Goal: Transaction & Acquisition: Obtain resource

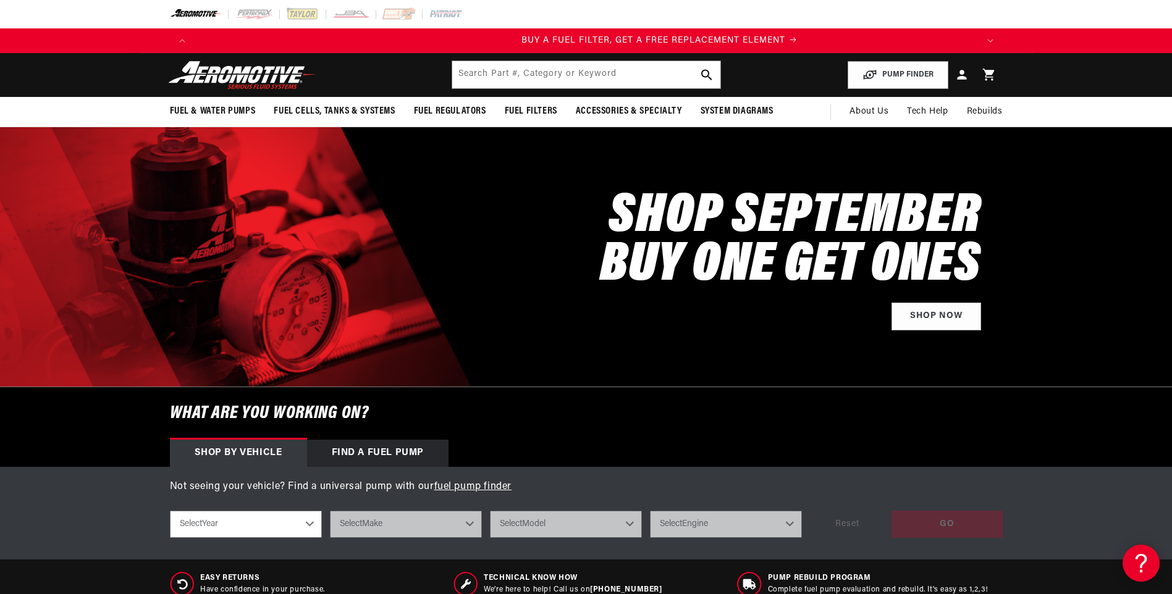
scroll to position [0, 783]
click at [615, 65] on input "text" at bounding box center [586, 74] width 268 height 27
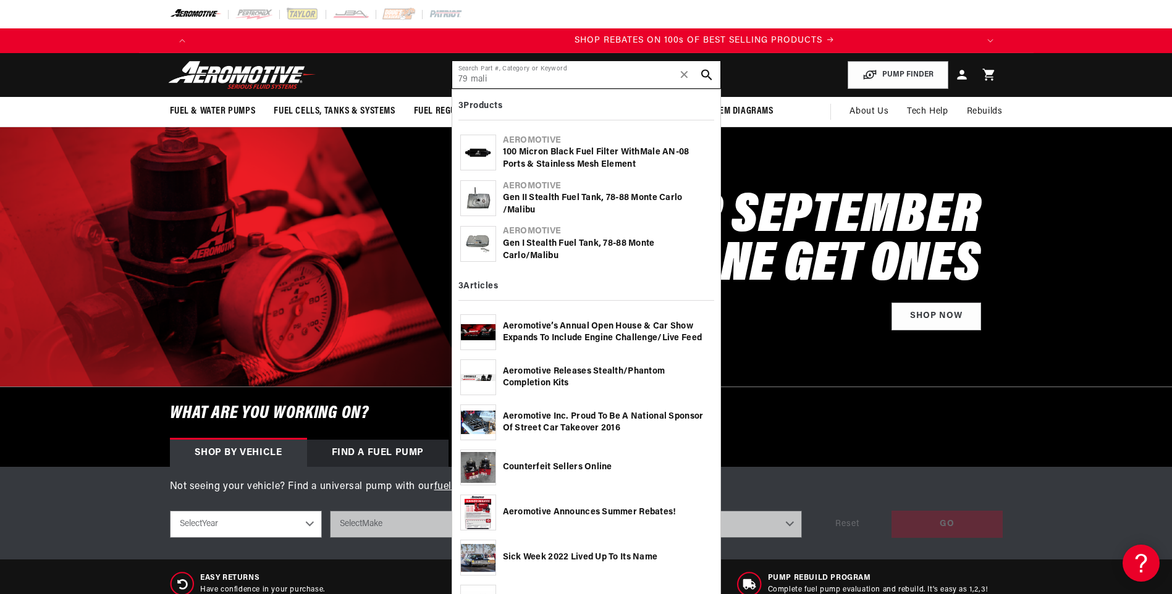
scroll to position [0, 1566]
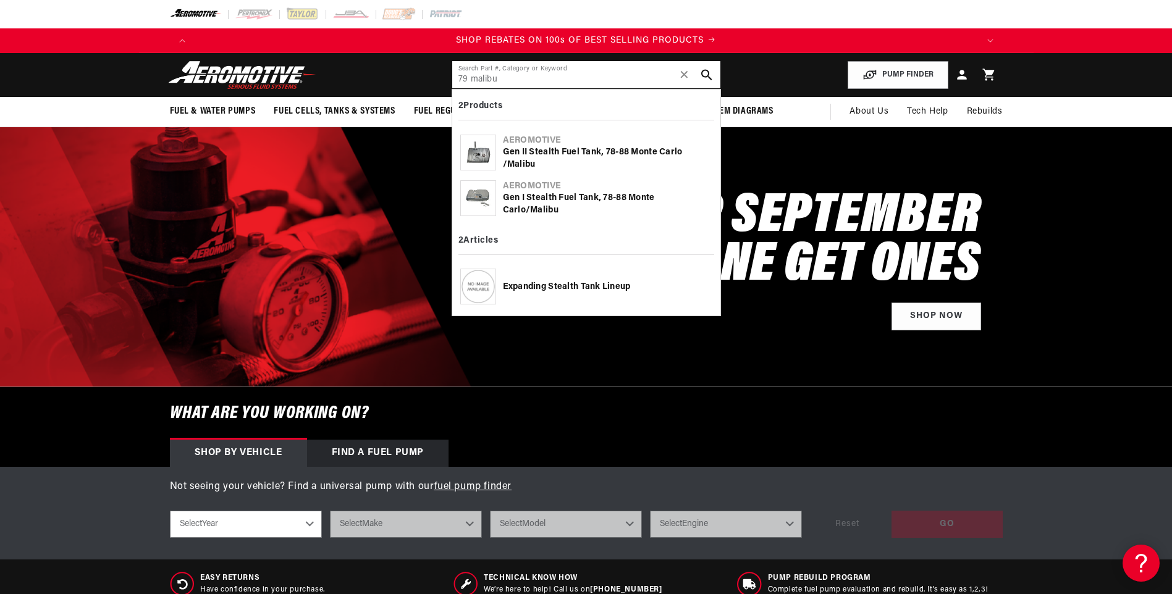
type input "79 malibu"
click at [531, 160] on b "Malibu" at bounding box center [521, 164] width 28 height 9
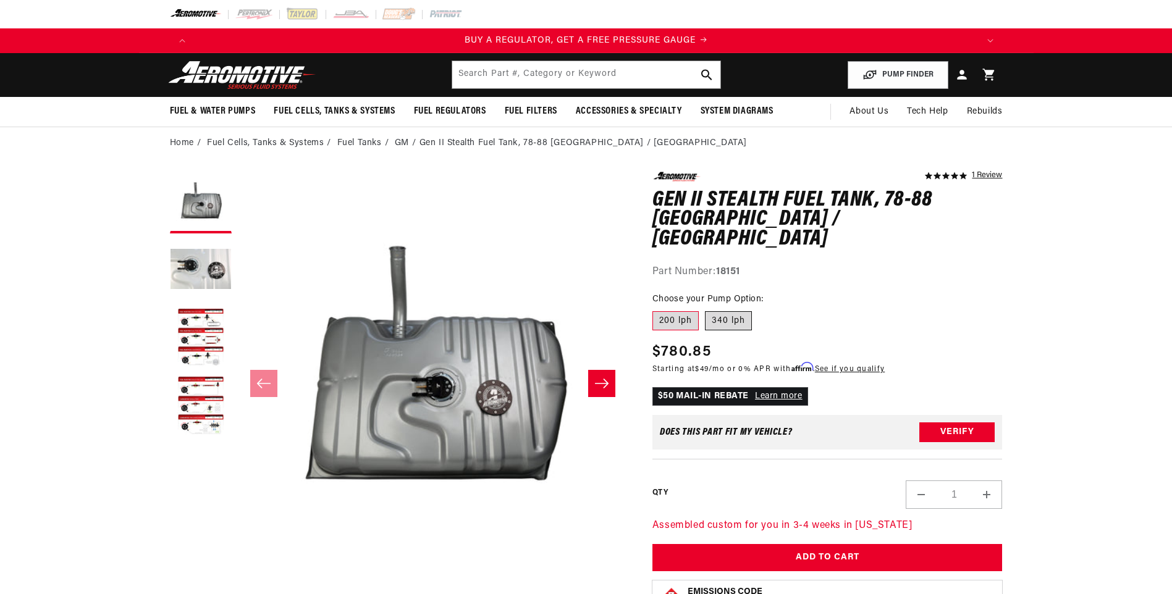
click at [715, 311] on label "340 lph" at bounding box center [728, 321] width 47 height 20
drag, startPoint x: 715, startPoint y: 300, endPoint x: 678, endPoint y: 303, distance: 36.5
click at [678, 311] on label "200 lph" at bounding box center [675, 321] width 46 height 20
click at [656, 309] on input "200 lph" at bounding box center [655, 309] width 1 height 1
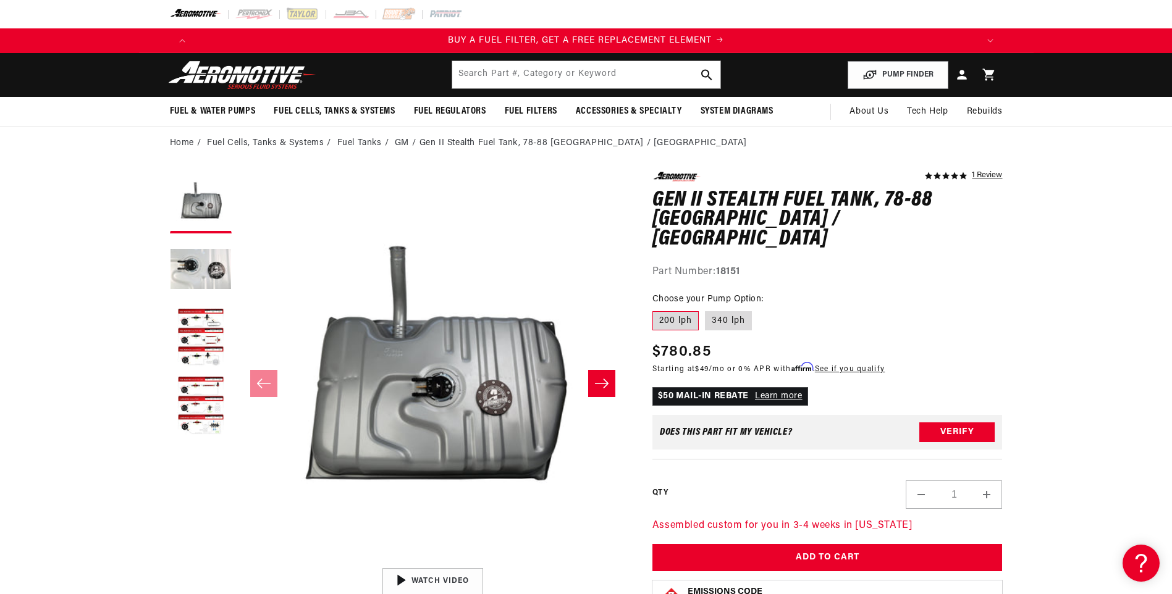
click at [609, 386] on button "Slide right" at bounding box center [601, 383] width 27 height 27
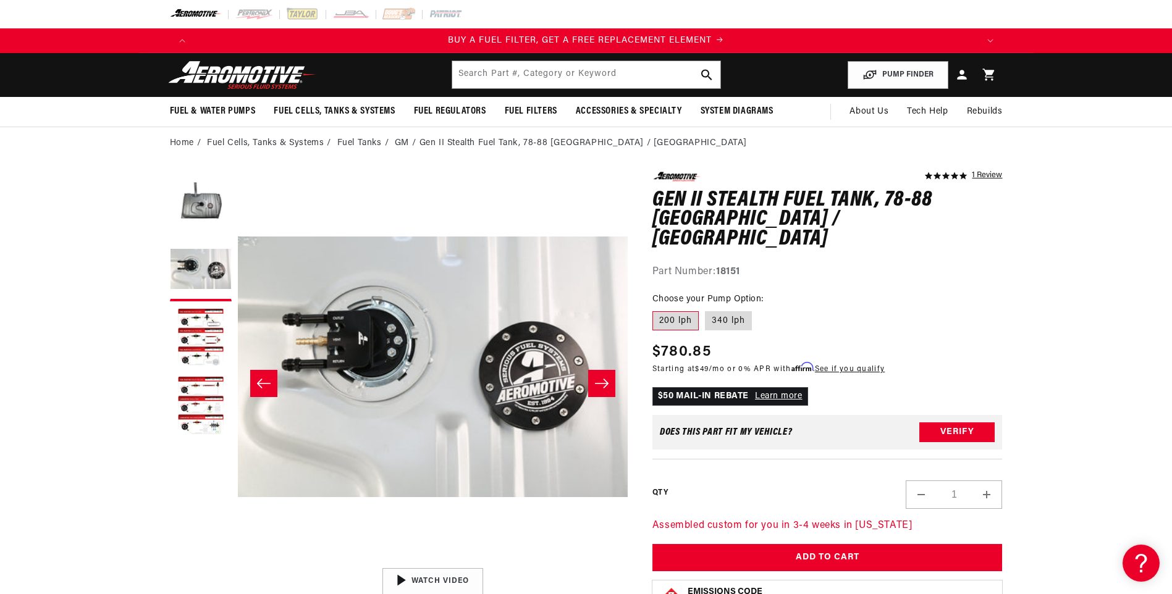
click at [609, 385] on button "Slide right" at bounding box center [601, 383] width 27 height 27
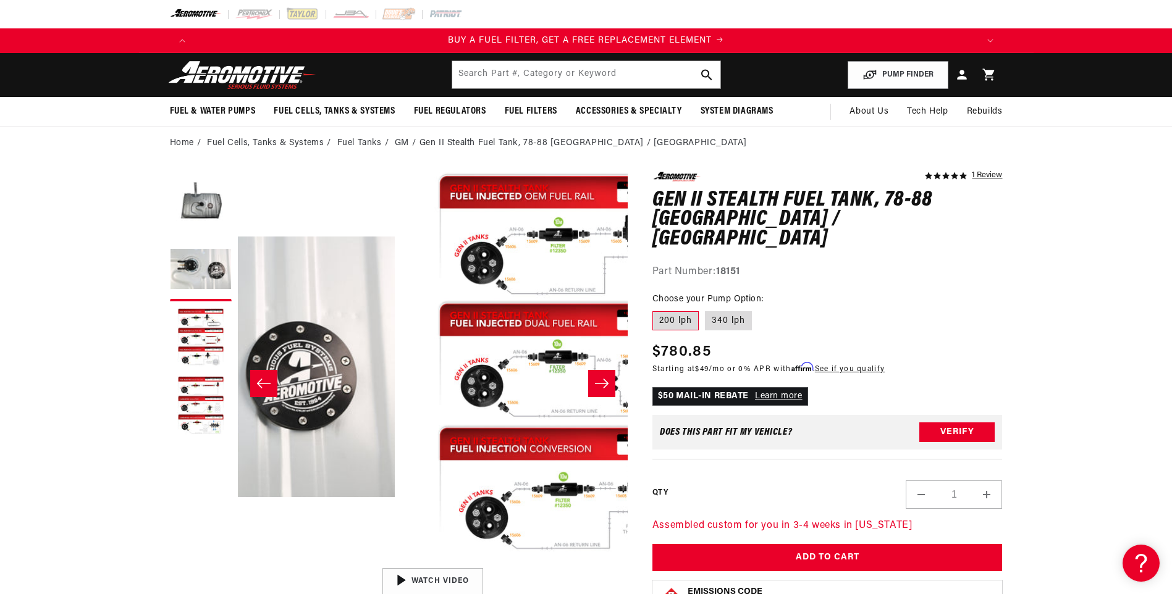
scroll to position [0, 780]
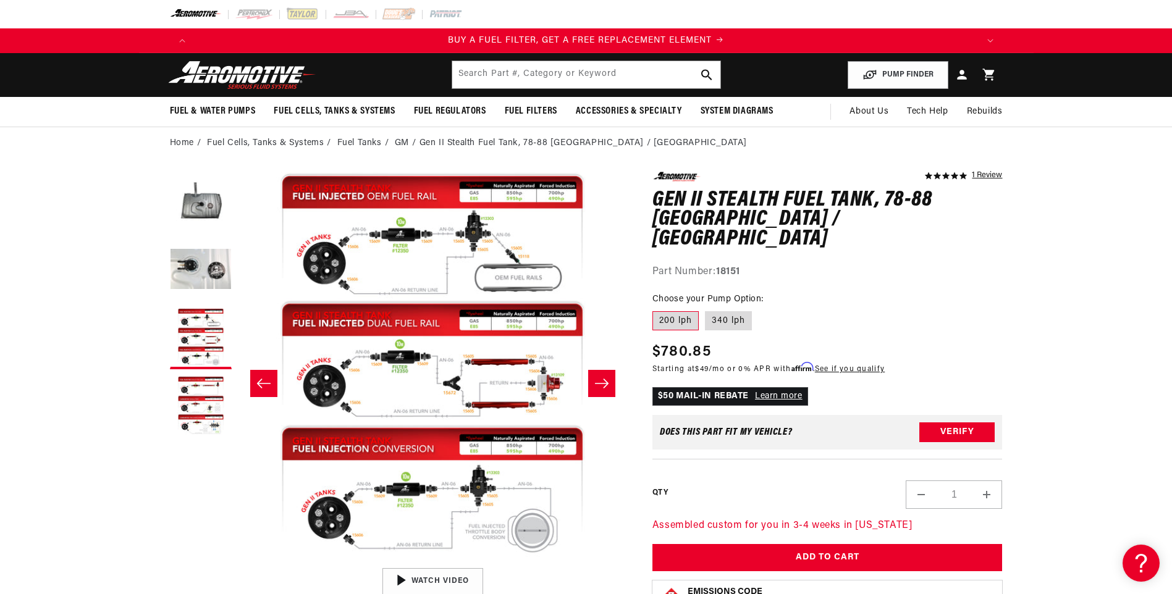
click at [252, 382] on button "Slide left" at bounding box center [263, 383] width 27 height 27
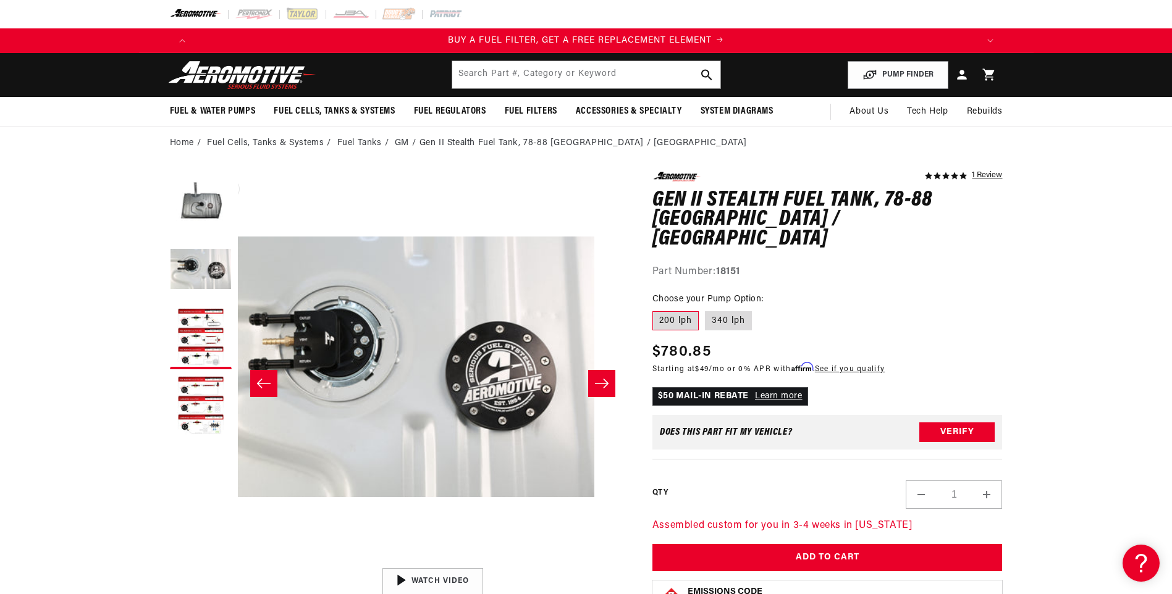
scroll to position [0, 390]
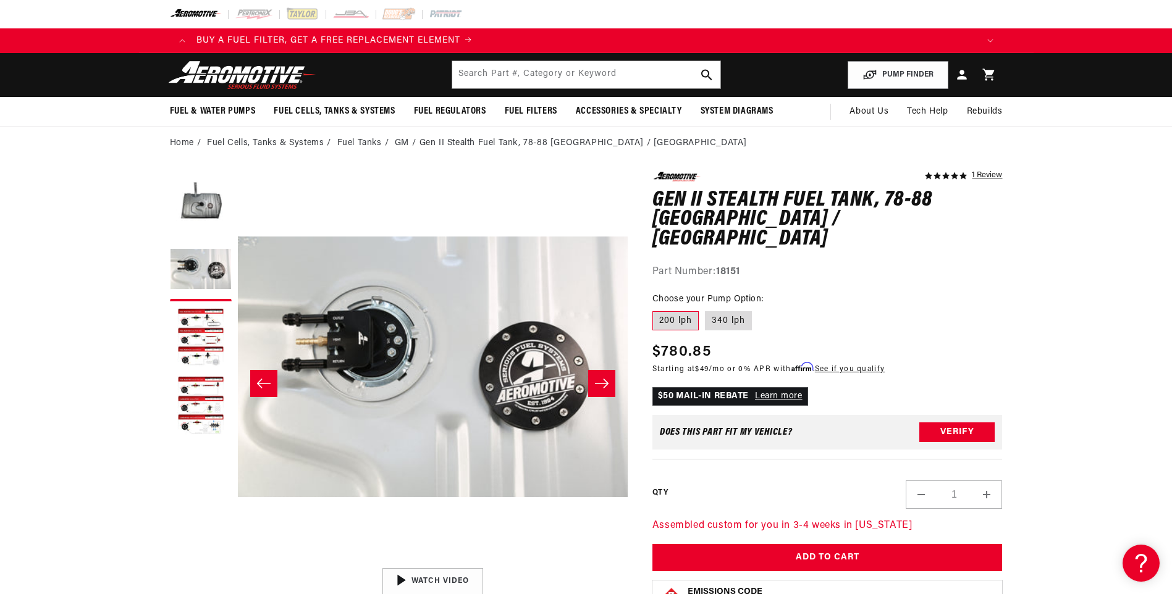
click at [599, 393] on button "Slide right" at bounding box center [601, 383] width 27 height 27
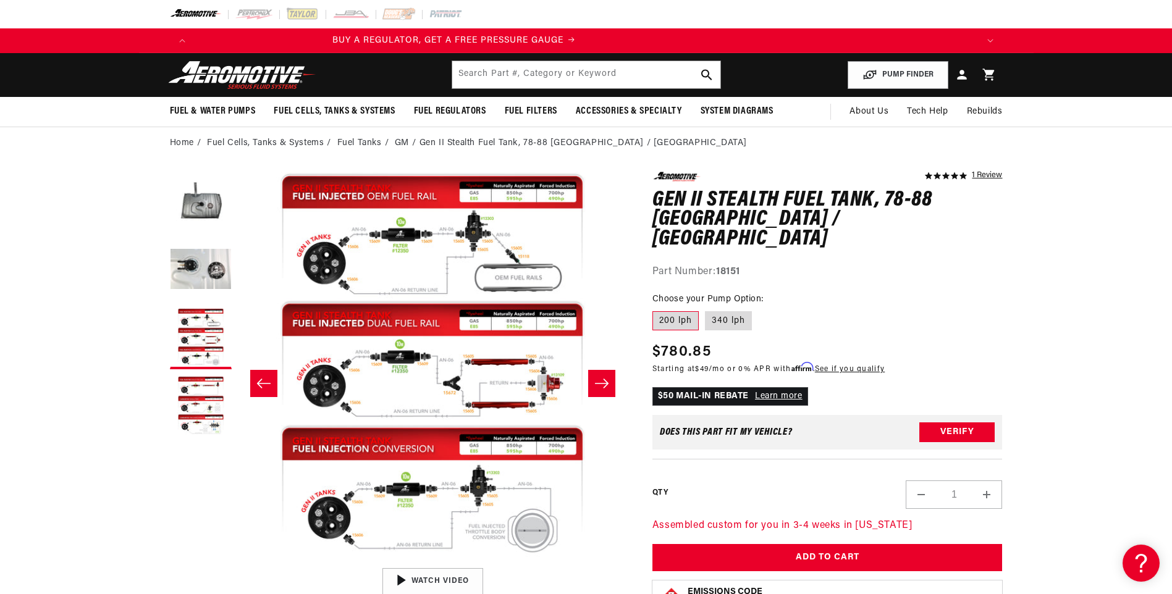
scroll to position [0, 0]
click at [604, 384] on icon "Slide right" at bounding box center [601, 383] width 15 height 12
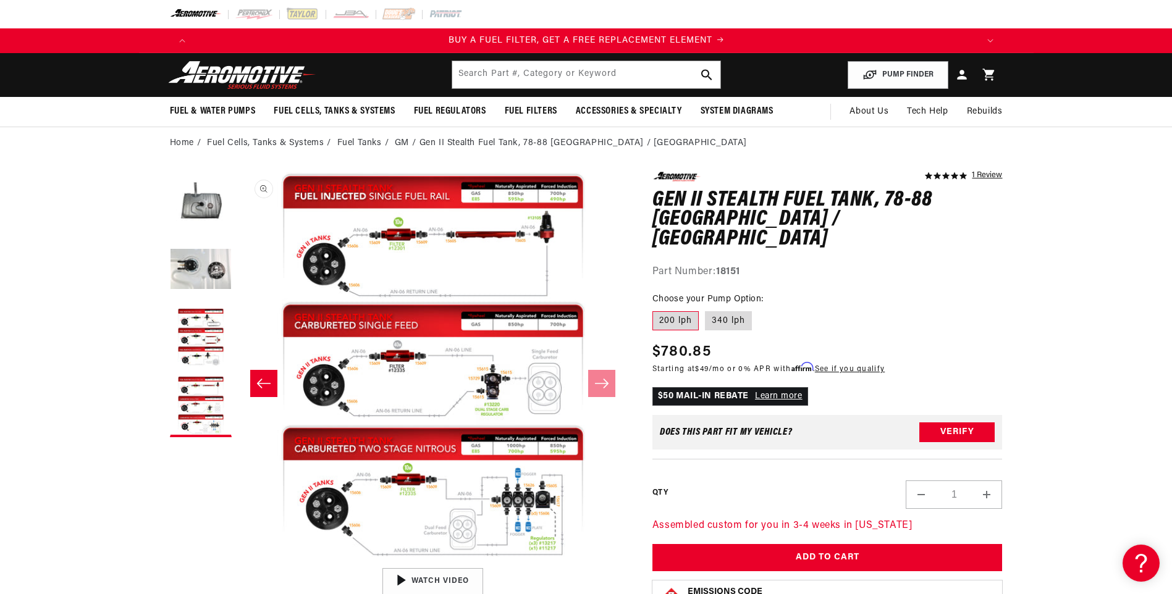
scroll to position [0, 783]
click at [264, 386] on icon "Slide left" at bounding box center [263, 383] width 15 height 12
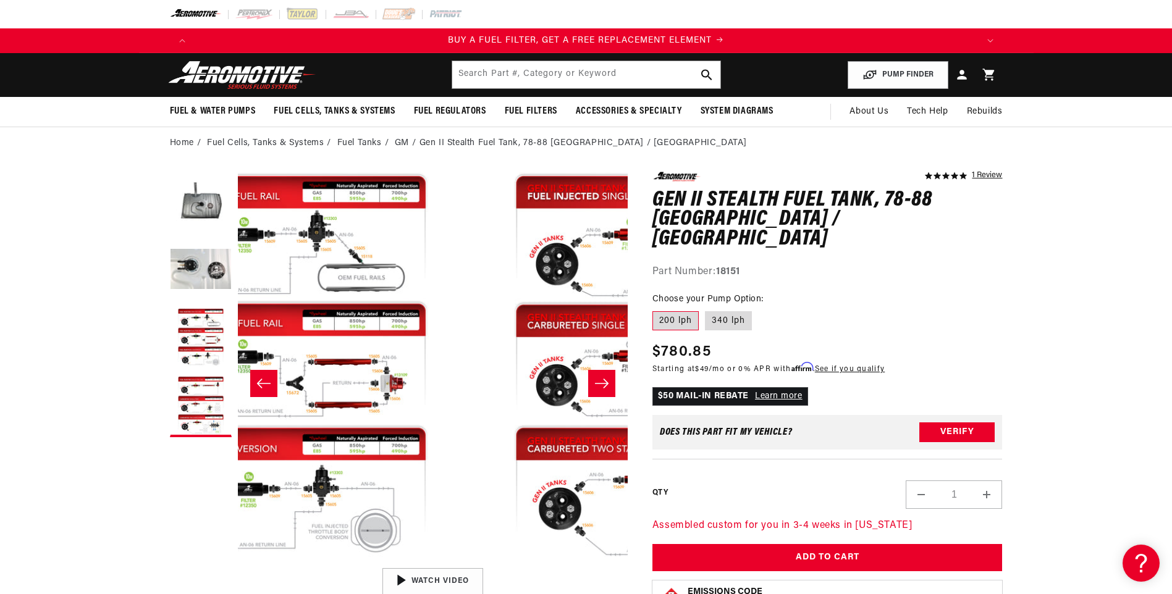
scroll to position [0, 780]
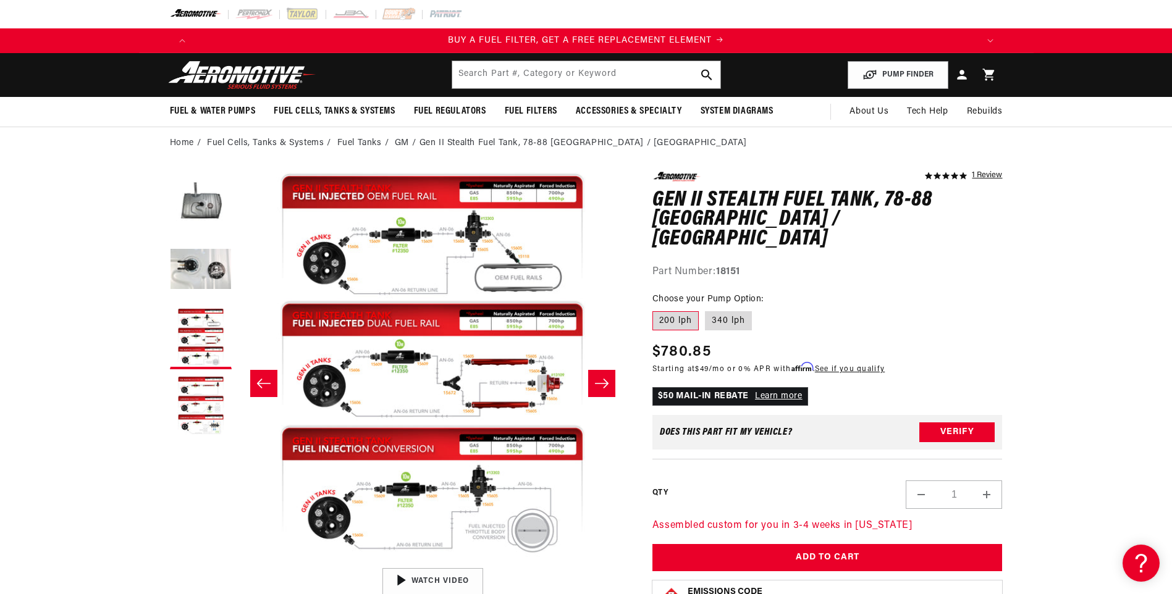
click at [614, 379] on button "Slide right" at bounding box center [601, 383] width 27 height 27
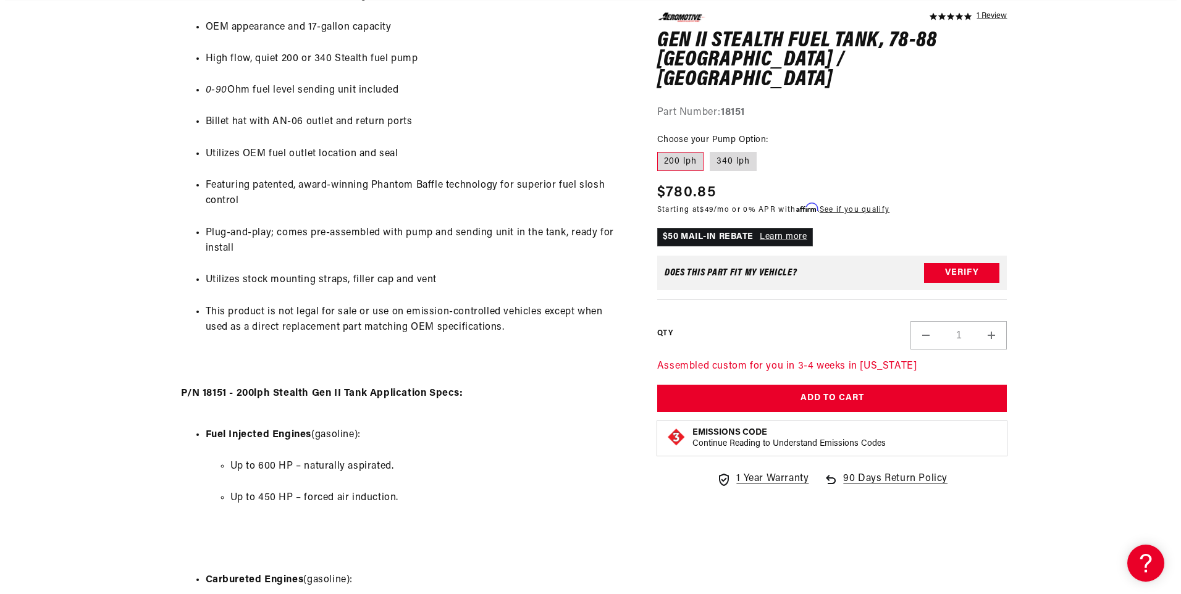
scroll to position [0, 0]
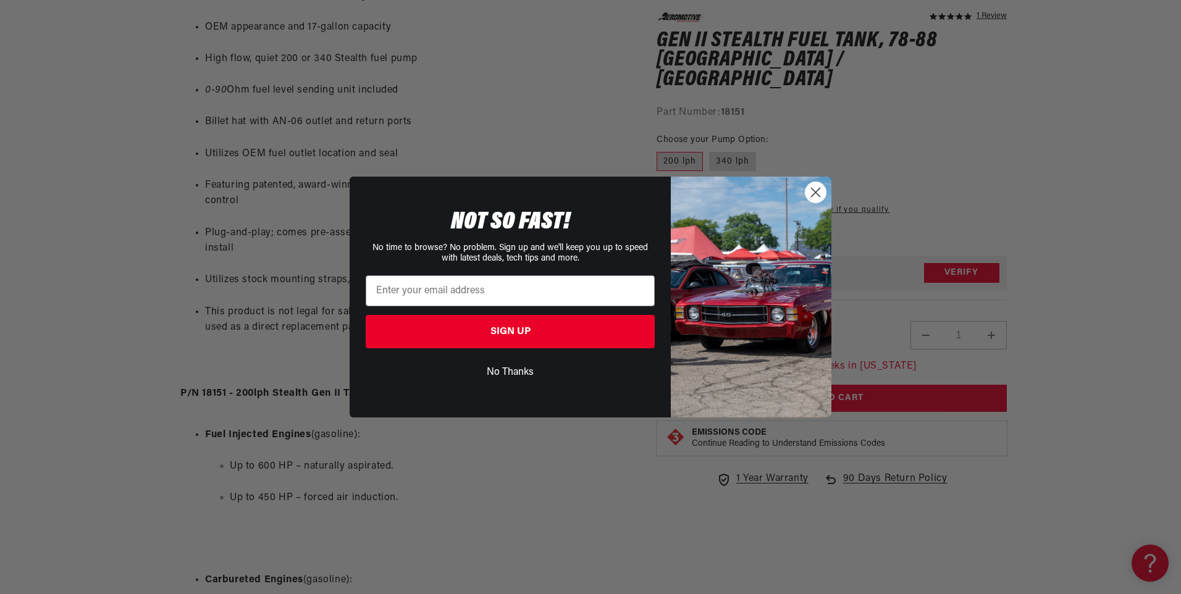
click at [515, 364] on button "No Thanks" at bounding box center [510, 372] width 289 height 23
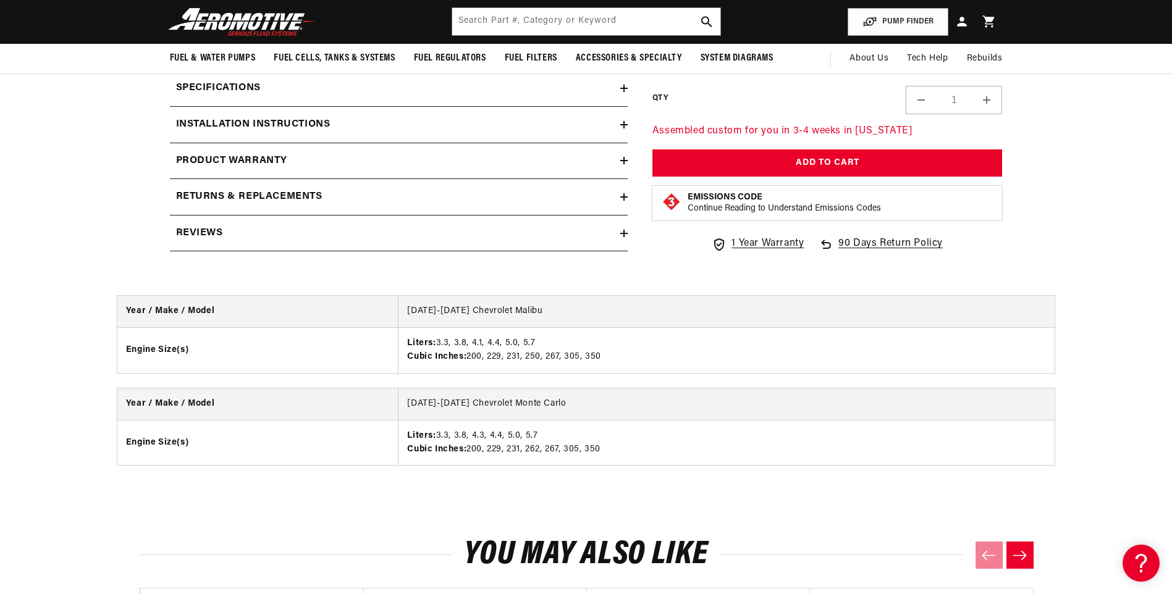
scroll to position [1791, 0]
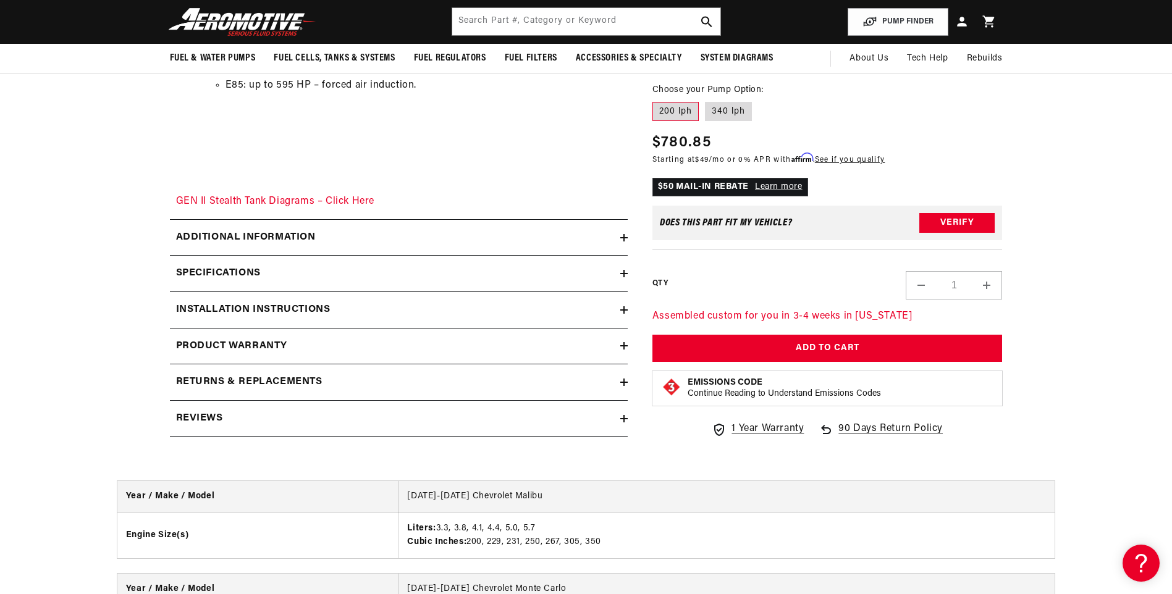
click at [275, 352] on h2 "Product warranty" at bounding box center [232, 346] width 112 height 16
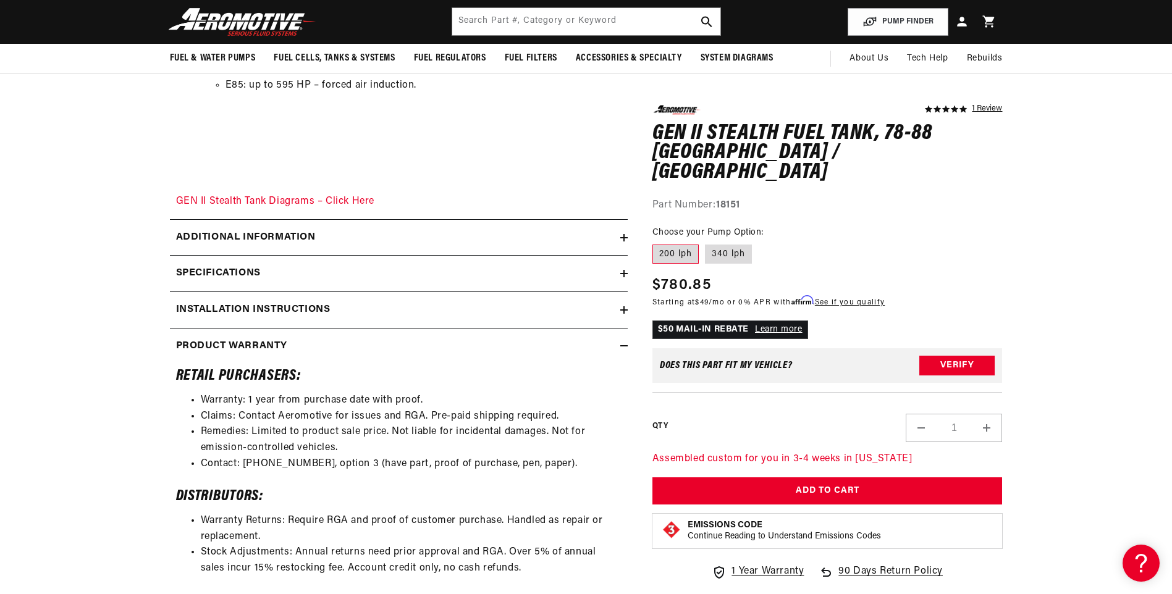
scroll to position [0, 783]
click at [261, 319] on summary "Installation Instructions" at bounding box center [399, 310] width 458 height 36
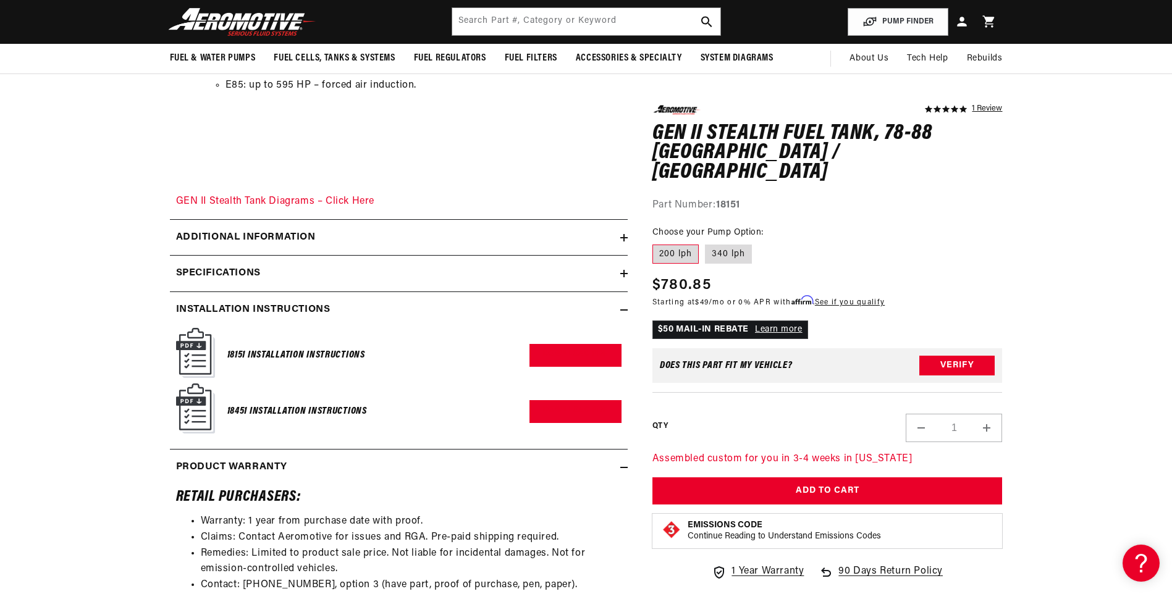
scroll to position [0, 1566]
click at [309, 349] on h6 "18151 Installation Instructions" at bounding box center [296, 355] width 138 height 17
drag, startPoint x: 551, startPoint y: 346, endPoint x: 544, endPoint y: 350, distance: 7.7
click at [551, 346] on link "Download PDF" at bounding box center [575, 355] width 92 height 23
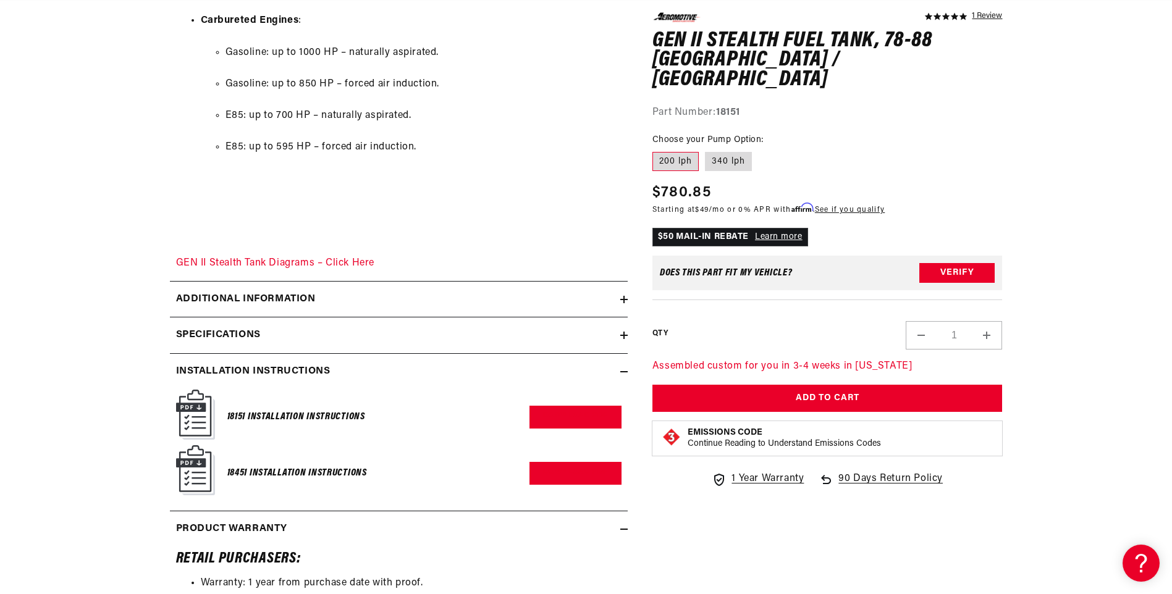
scroll to position [0, 0]
click at [366, 308] on summary "Additional information" at bounding box center [399, 300] width 458 height 36
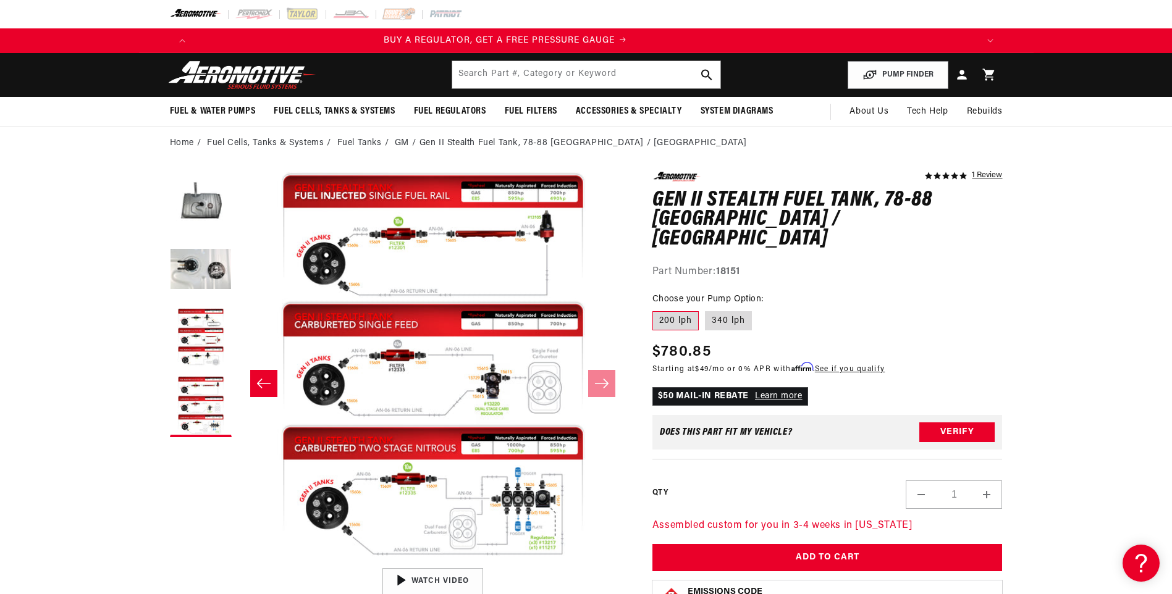
click at [268, 388] on icon "Slide left" at bounding box center [263, 383] width 15 height 12
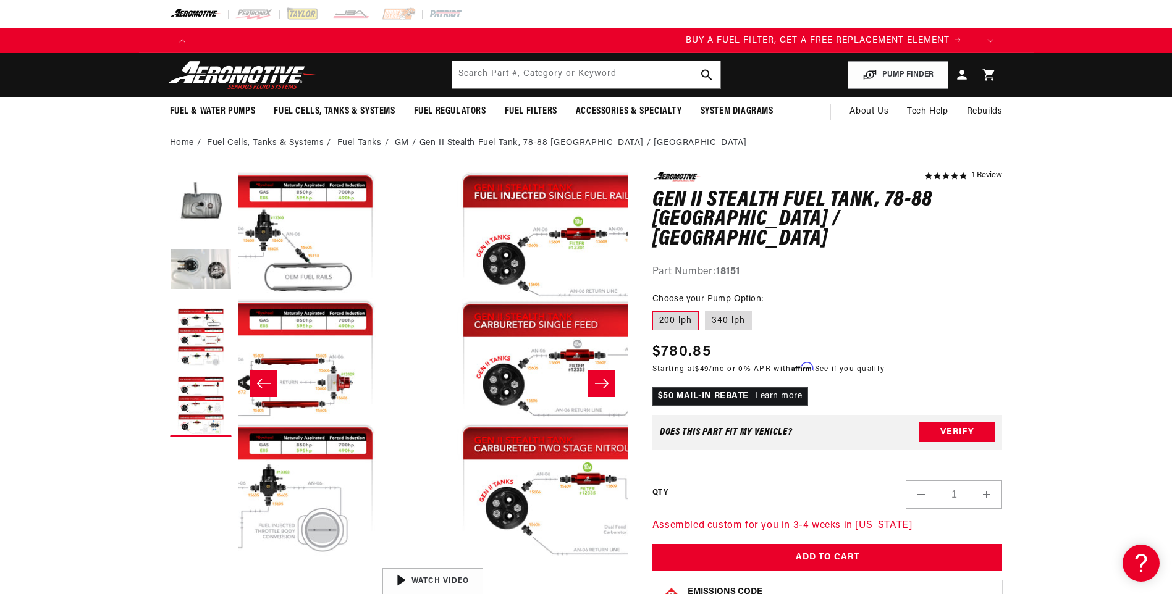
scroll to position [0, 783]
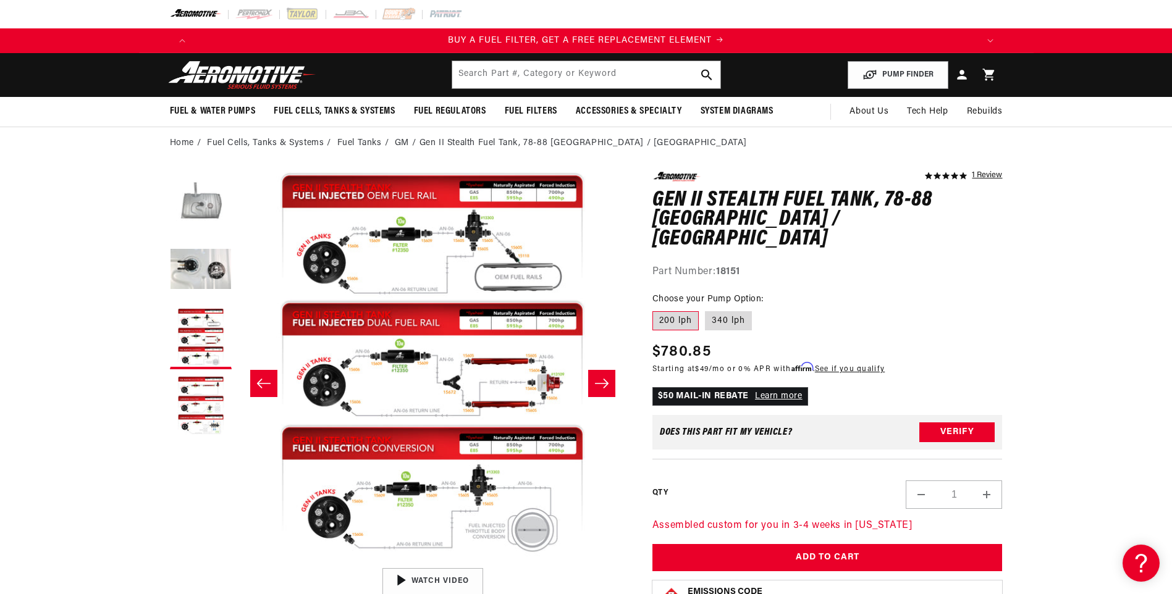
click at [200, 206] on button "Load image 1 in gallery view" at bounding box center [201, 203] width 62 height 62
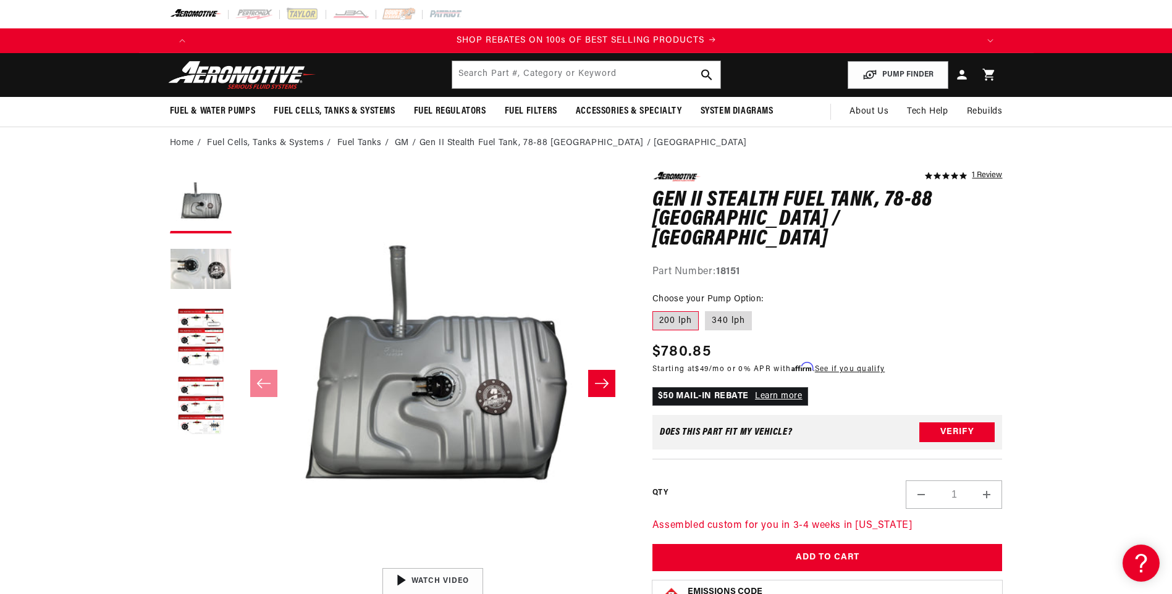
scroll to position [0, 1566]
click at [607, 390] on button "Slide right" at bounding box center [601, 383] width 27 height 27
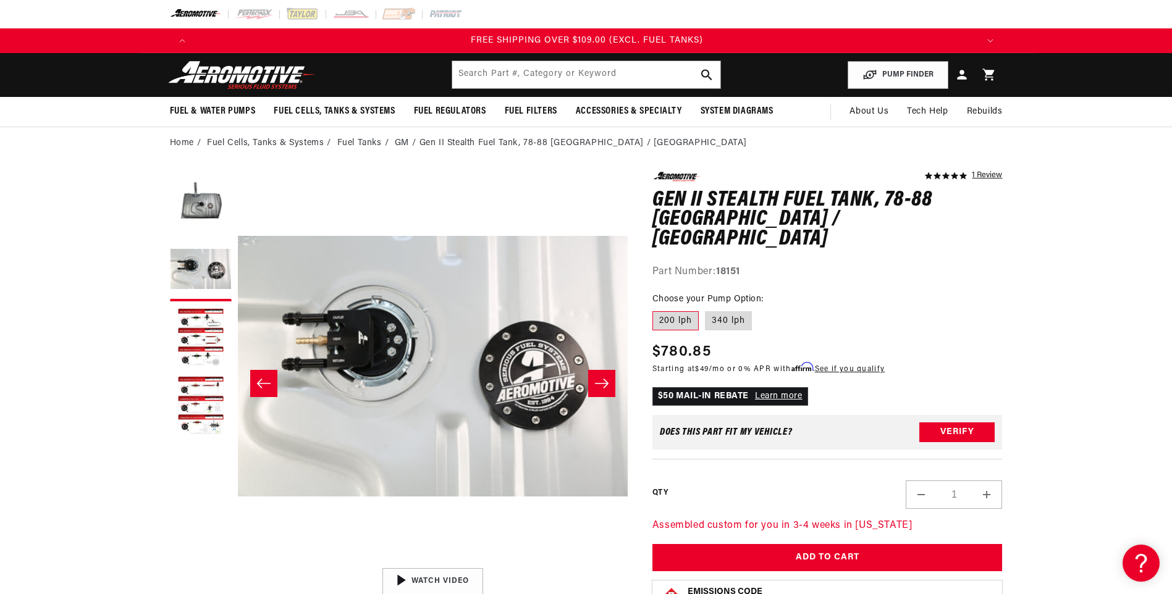
scroll to position [0, 2350]
